Goal: Find contact information: Find contact information

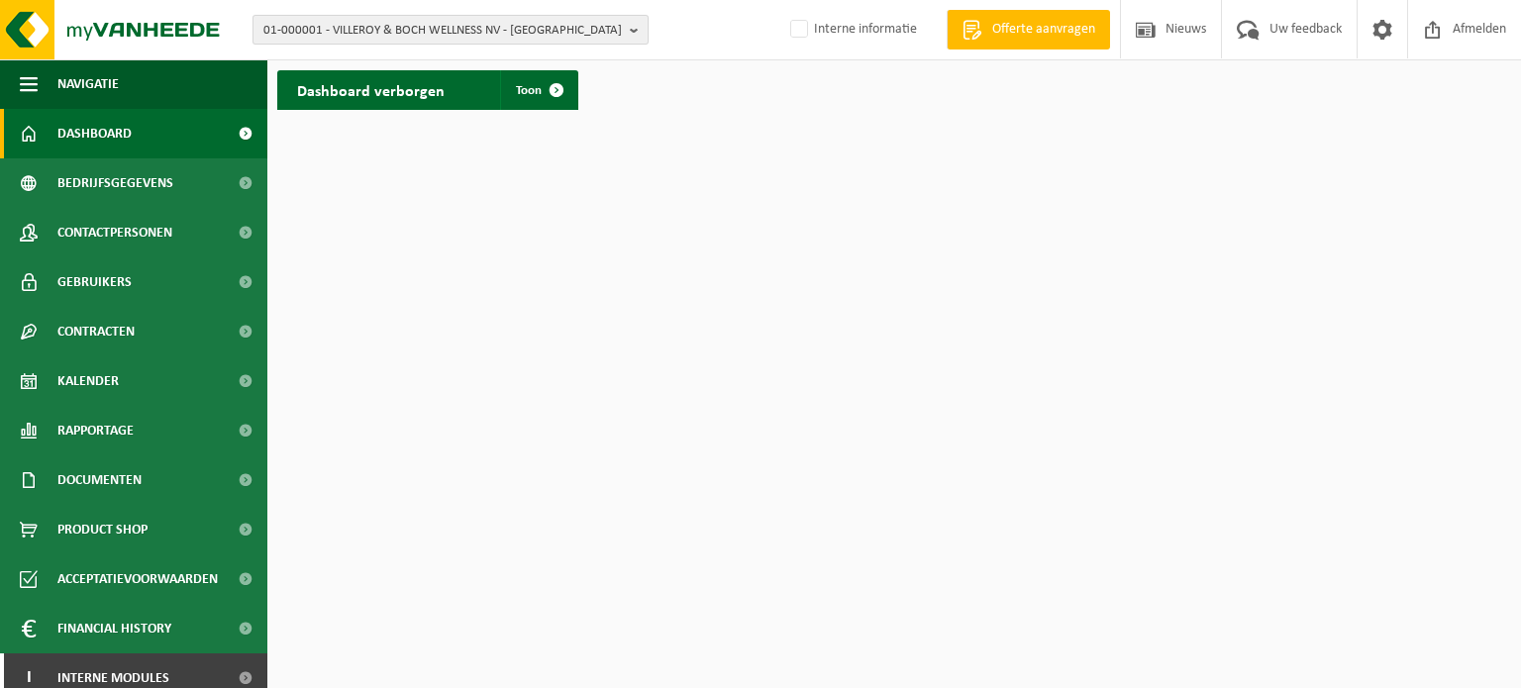
click at [549, 31] on span "01-000001 - VILLEROY & BOCH WELLNESS NV - [GEOGRAPHIC_DATA]" at bounding box center [442, 31] width 359 height 30
paste input "01-001403"
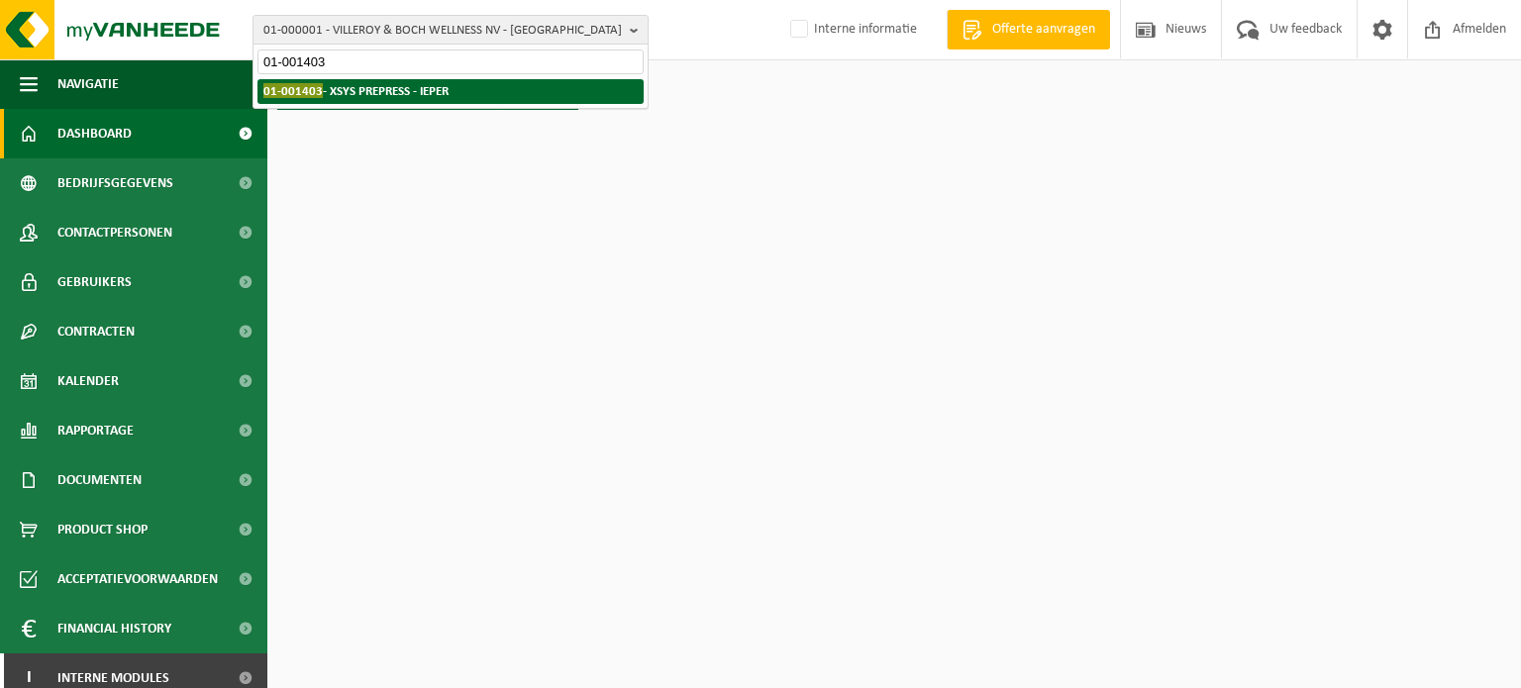
type input "01-001403"
click at [356, 78] on div "01-000001 - VILLEROY & BOCH WELLNESS NV - [GEOGRAPHIC_DATA] 01-001403 - XSYS PR…" at bounding box center [451, 91] width 394 height 33
click at [342, 98] on strong "01-001403 - XSYS PREPRESS - IEPER" at bounding box center [355, 90] width 185 height 15
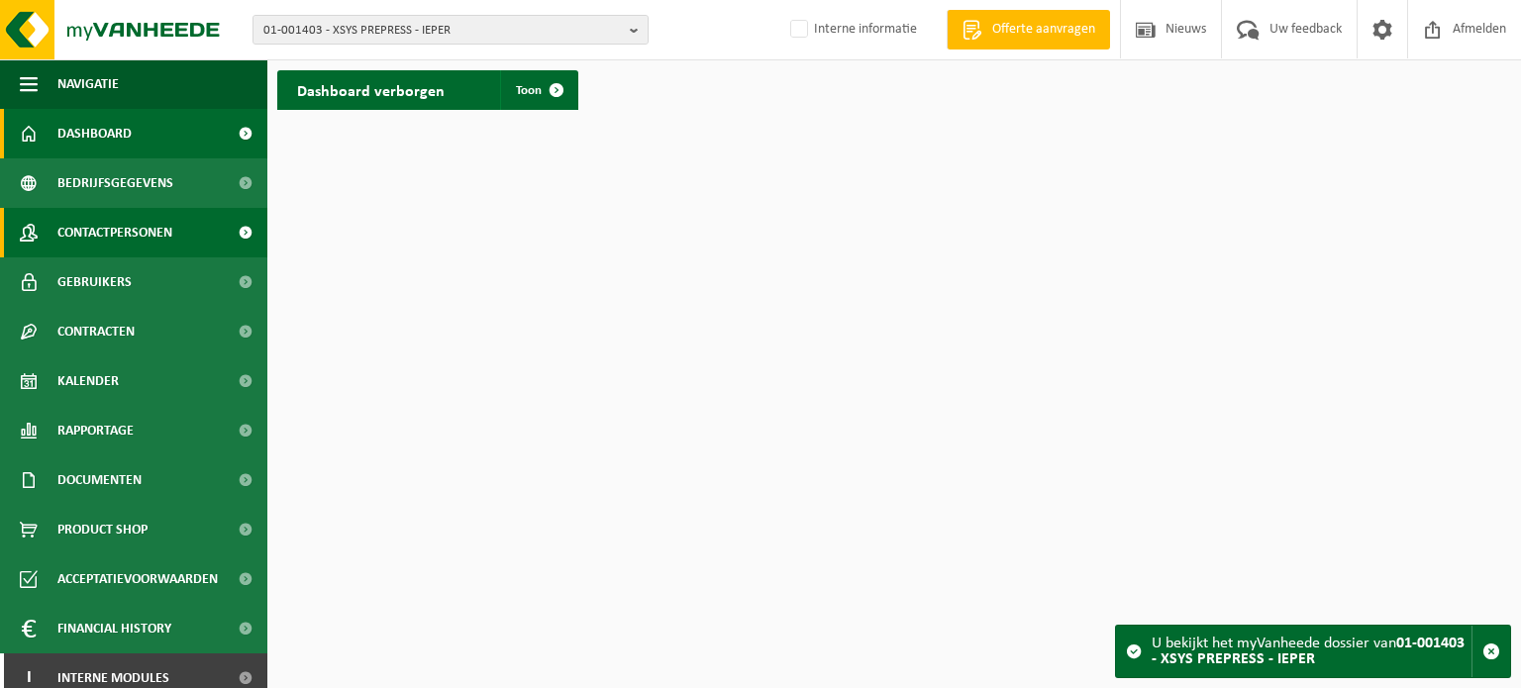
click at [142, 236] on span "Contactpersonen" at bounding box center [114, 233] width 115 height 50
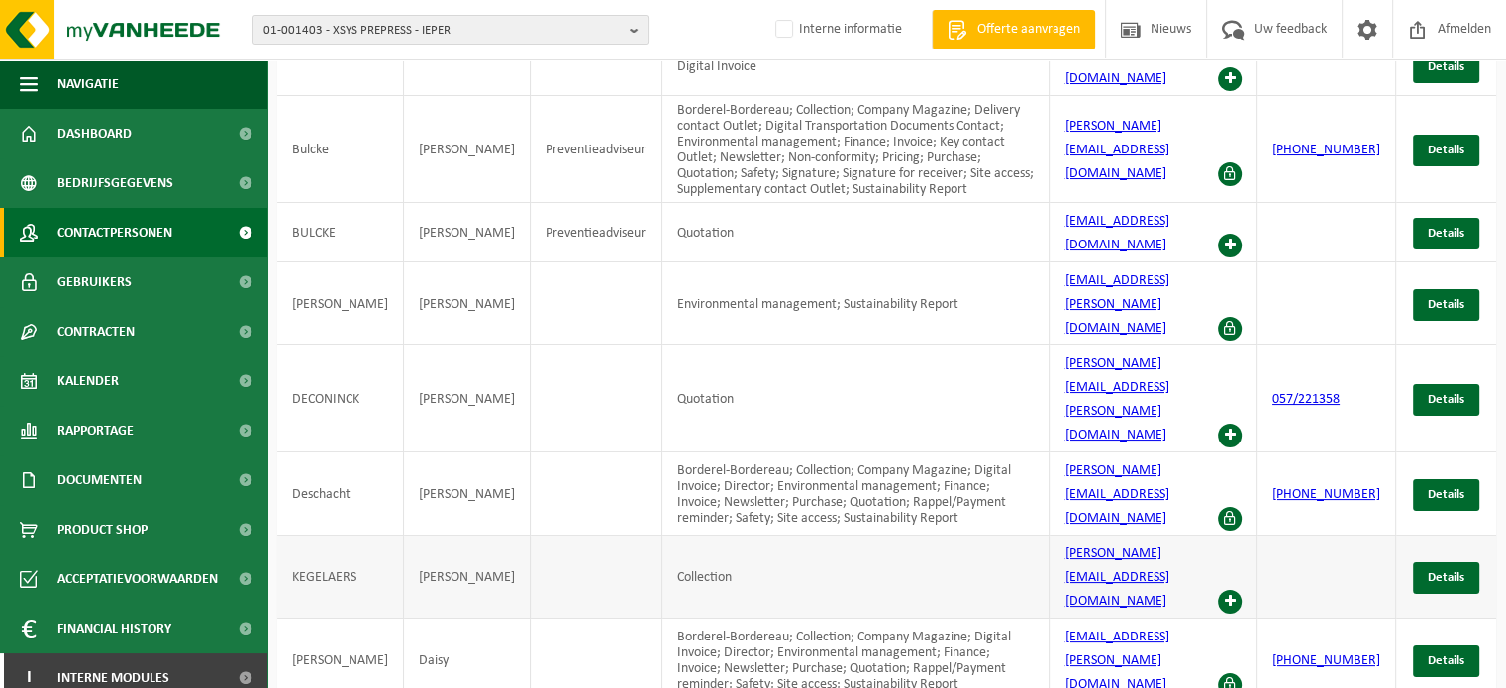
scroll to position [167, 0]
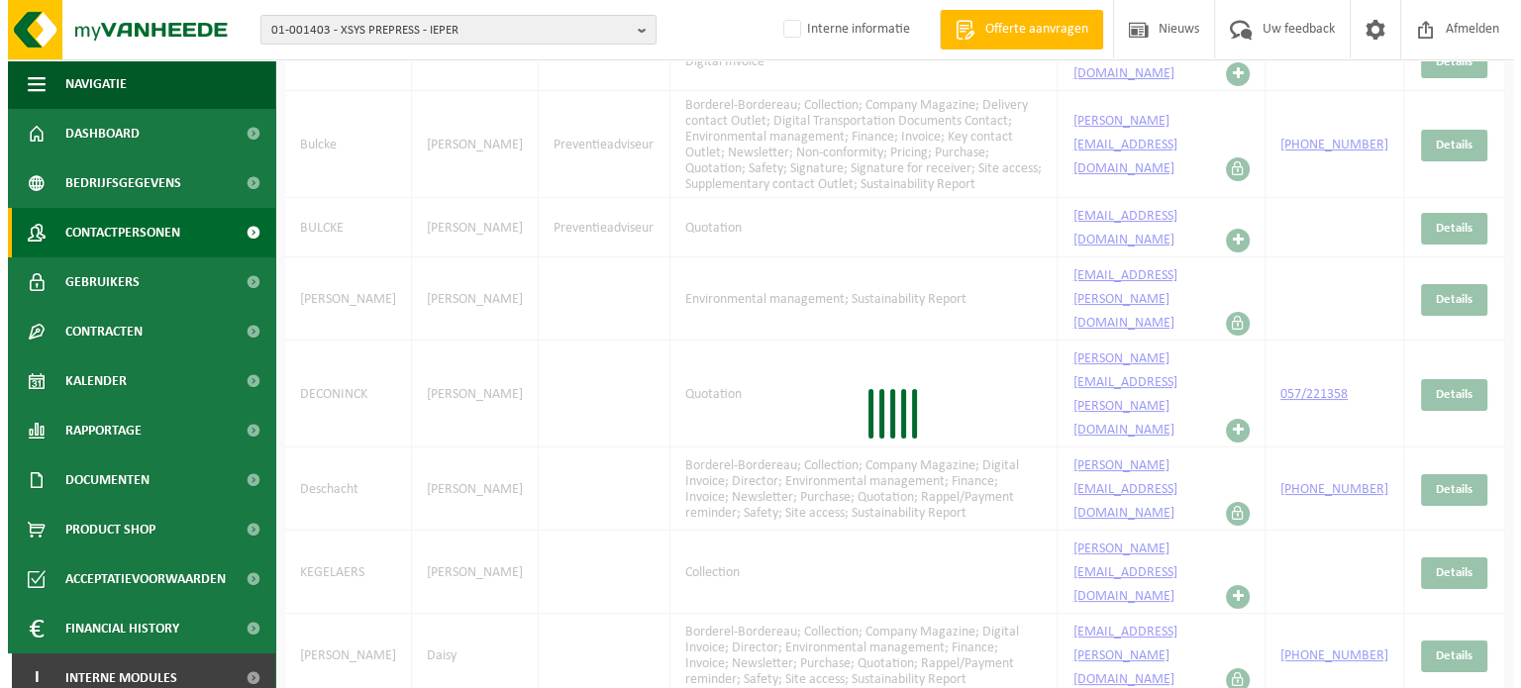
scroll to position [0, 0]
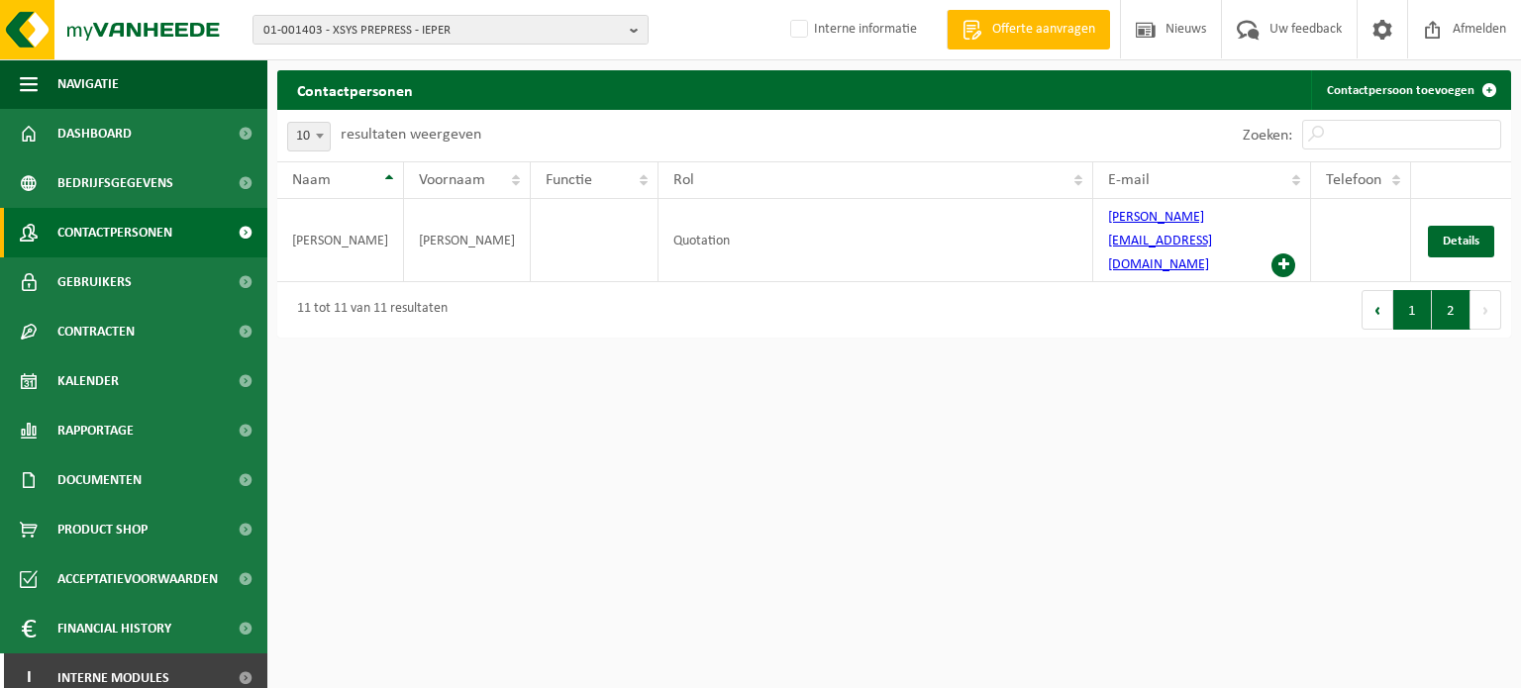
click at [1406, 299] on button "1" at bounding box center [1413, 310] width 39 height 40
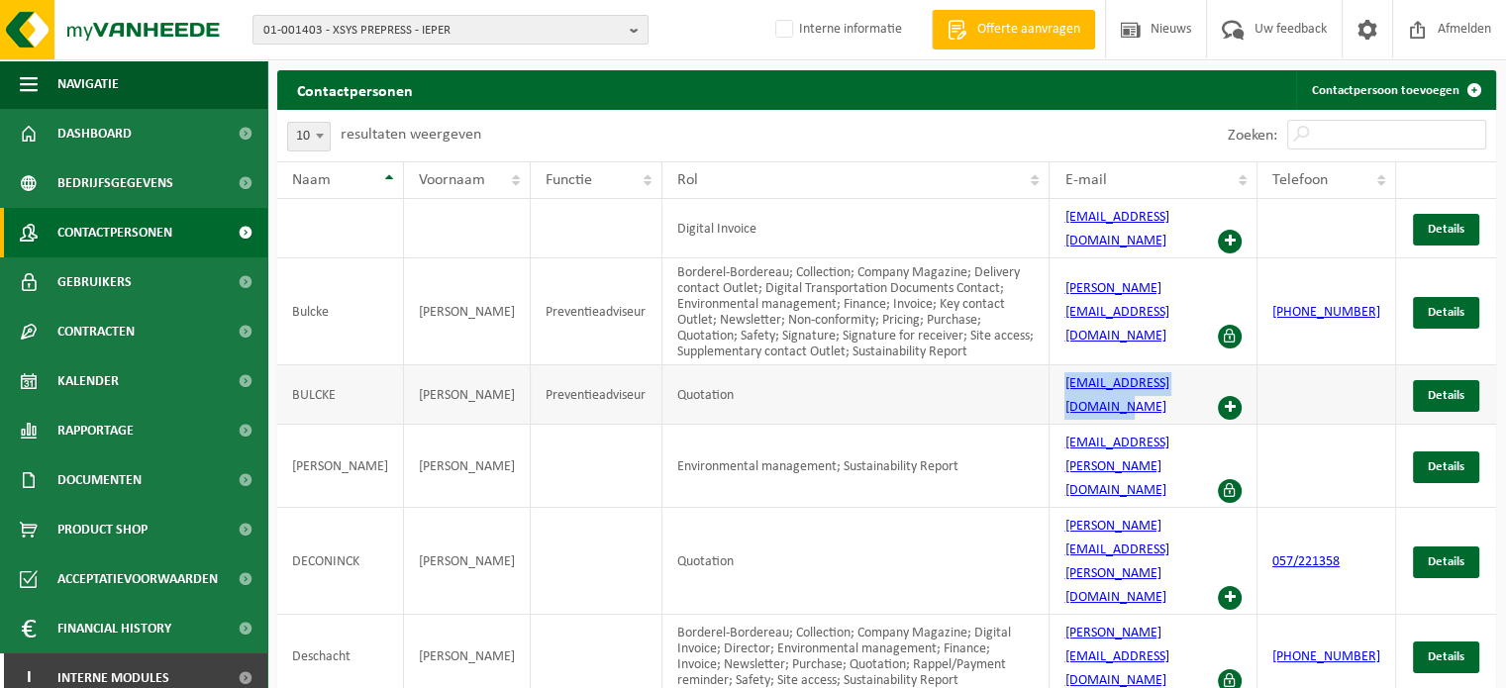
drag, startPoint x: 1231, startPoint y: 356, endPoint x: 1025, endPoint y: 360, distance: 206.1
click at [1025, 365] on tr "BULCKE ALEXANDER Preventieadviseur Quotation hse.ieper@xsysglobal.com Details" at bounding box center [886, 394] width 1219 height 59
copy tr "hse.ieper@xsysglobal.com"
click at [995, 314] on td "Borderel-Bordereau; Collection; Company Magazine; Delivery contact Outlet; Digi…" at bounding box center [857, 312] width 388 height 107
